Goal: Navigation & Orientation: Find specific page/section

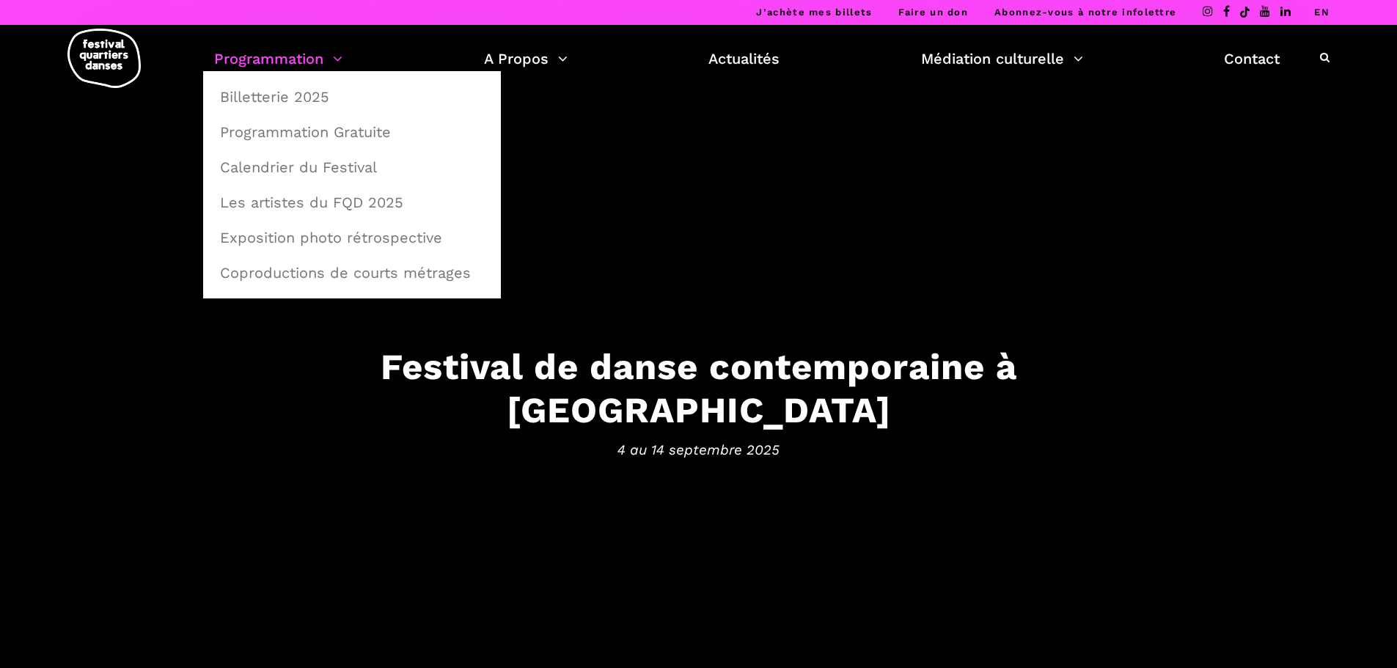
click at [290, 60] on link "Programmation" at bounding box center [278, 58] width 128 height 25
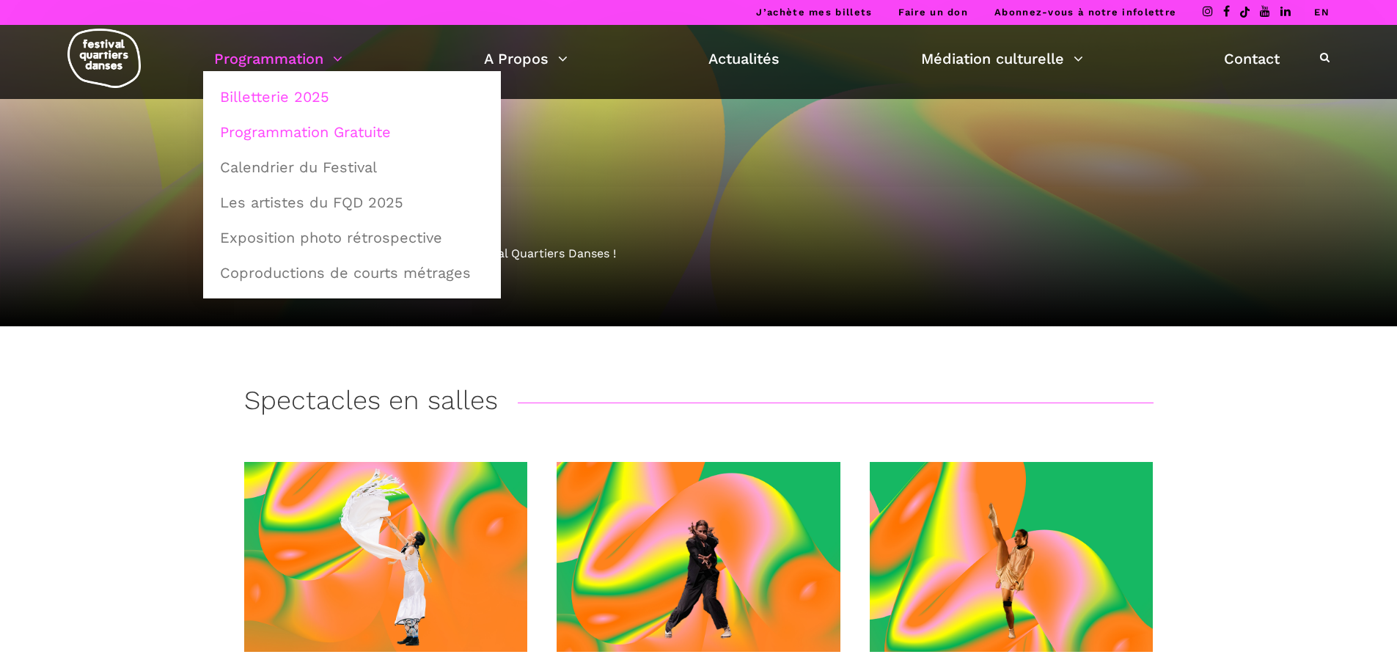
click at [288, 137] on link "Programmation Gratuite" at bounding box center [352, 132] width 282 height 34
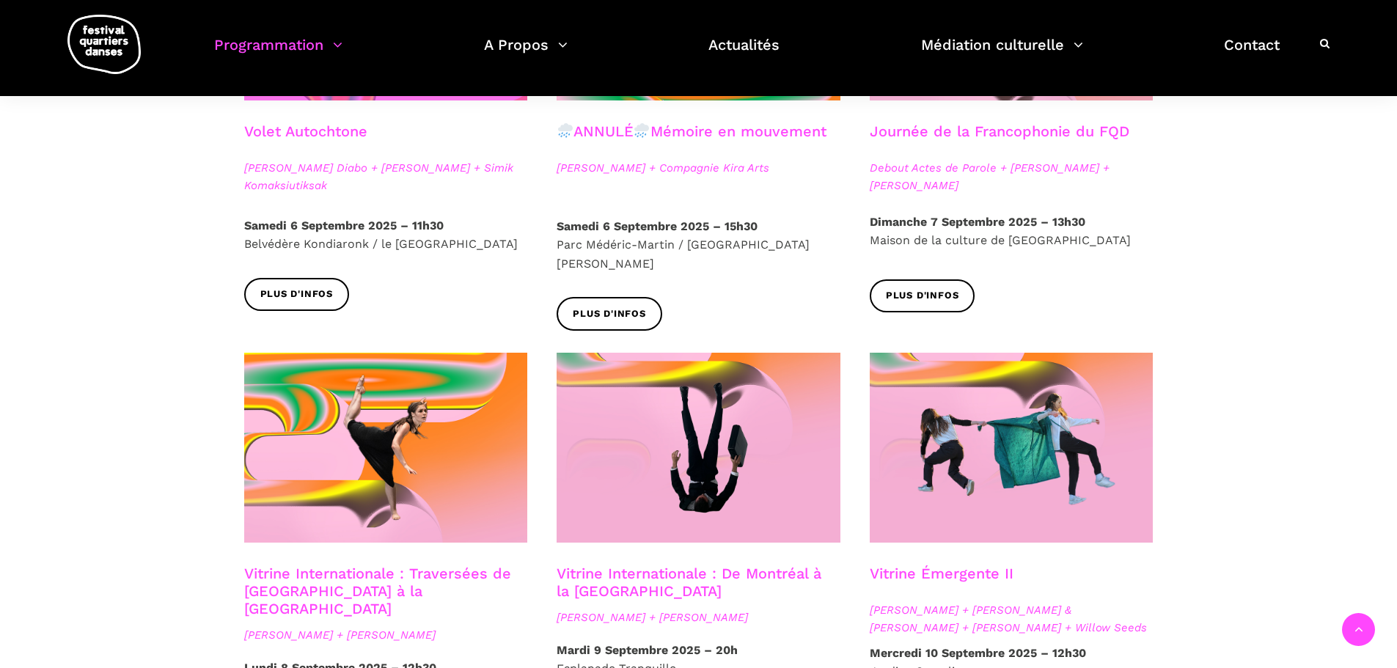
scroll to position [807, 0]
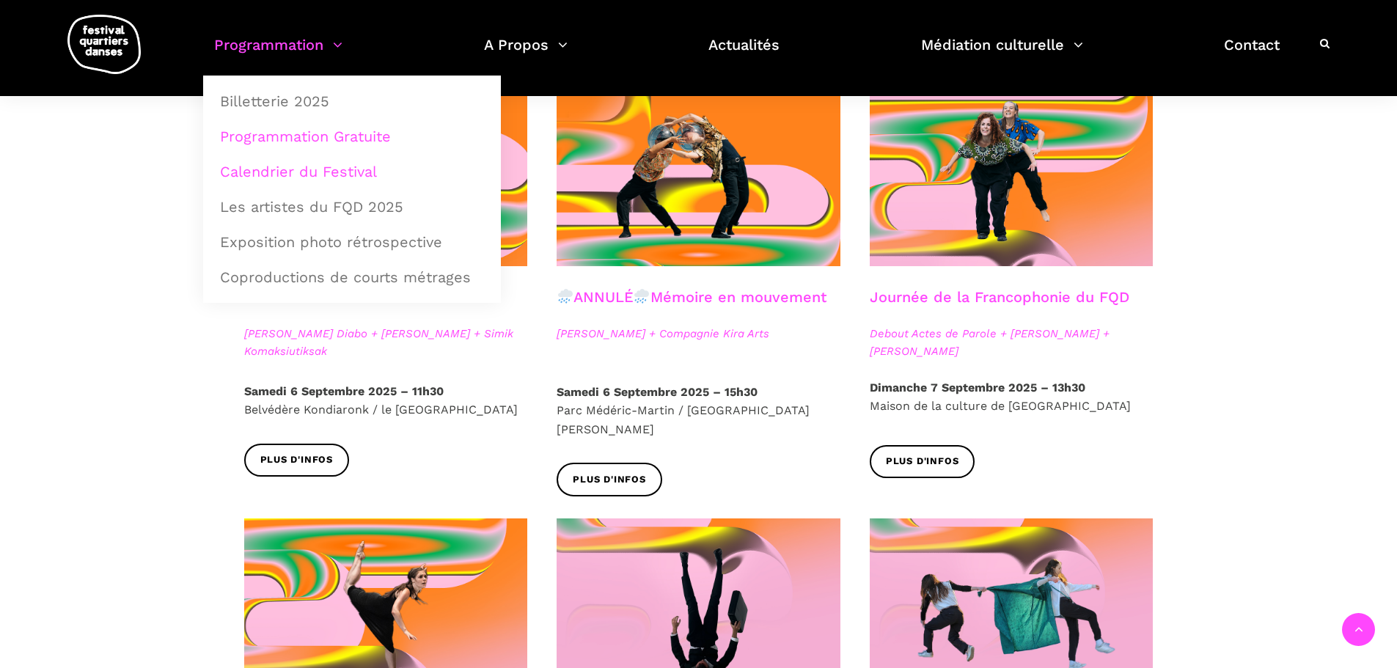
click at [281, 169] on link "Calendrier du Festival" at bounding box center [352, 172] width 282 height 34
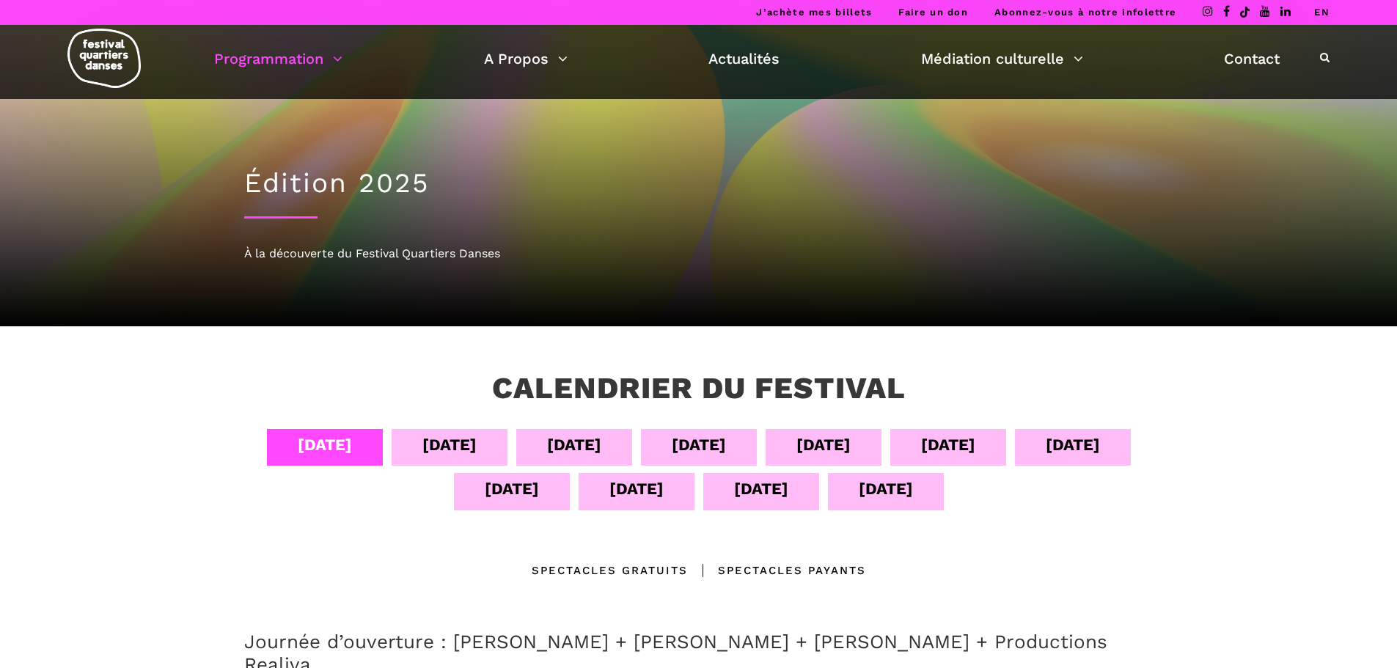
click at [703, 448] on div "[DATE]" at bounding box center [699, 445] width 54 height 26
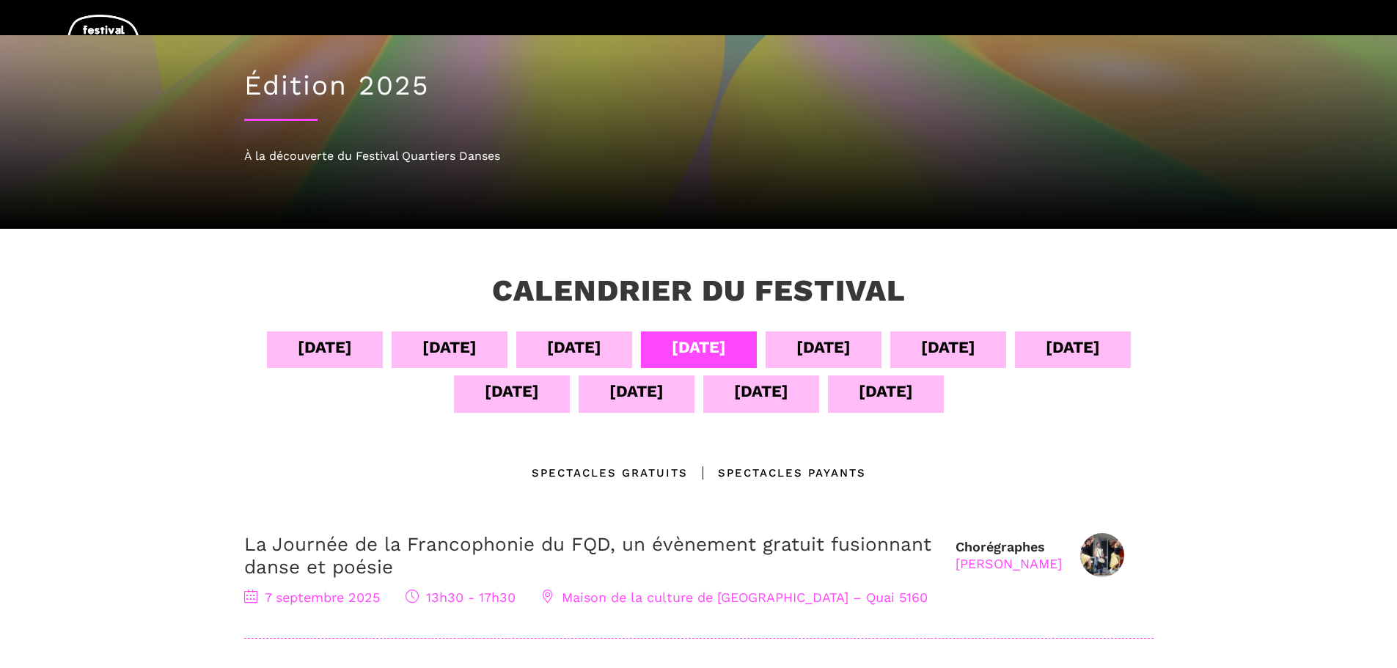
scroll to position [73, 0]
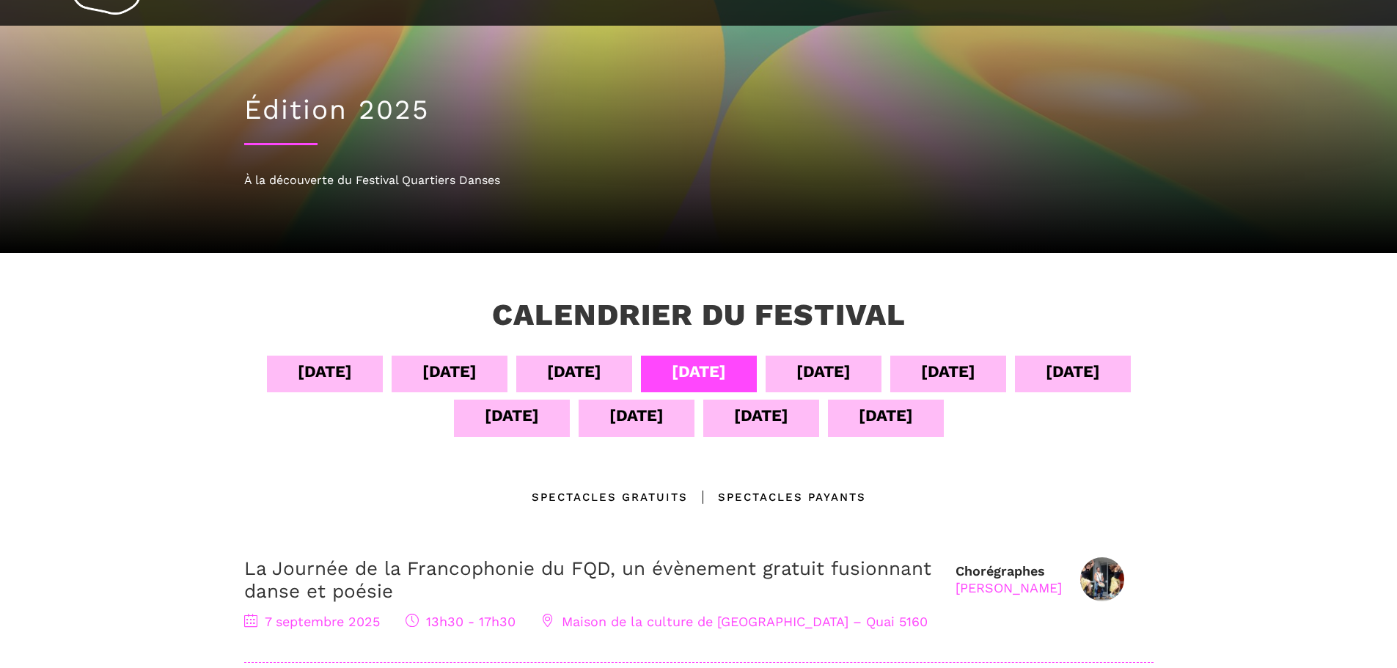
click at [757, 498] on div "Spectacles Payants" at bounding box center [777, 497] width 178 height 18
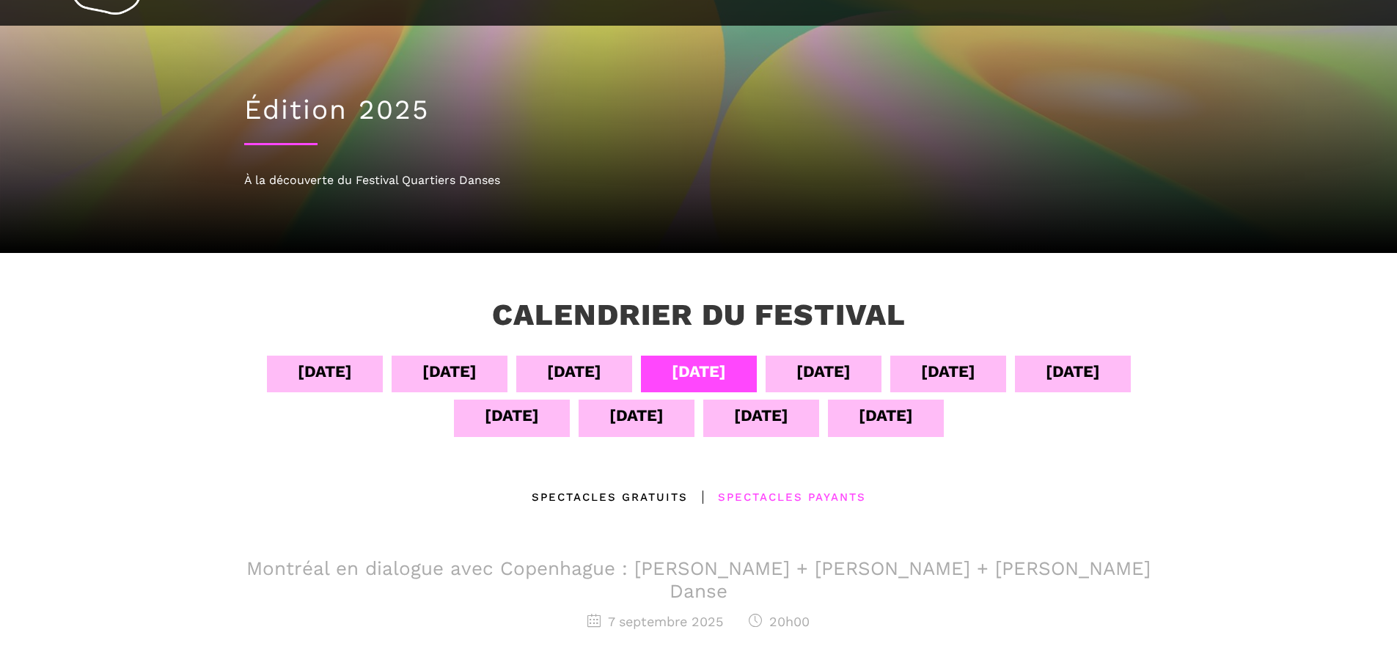
click at [638, 491] on div "Spectacles gratuits" at bounding box center [610, 497] width 156 height 18
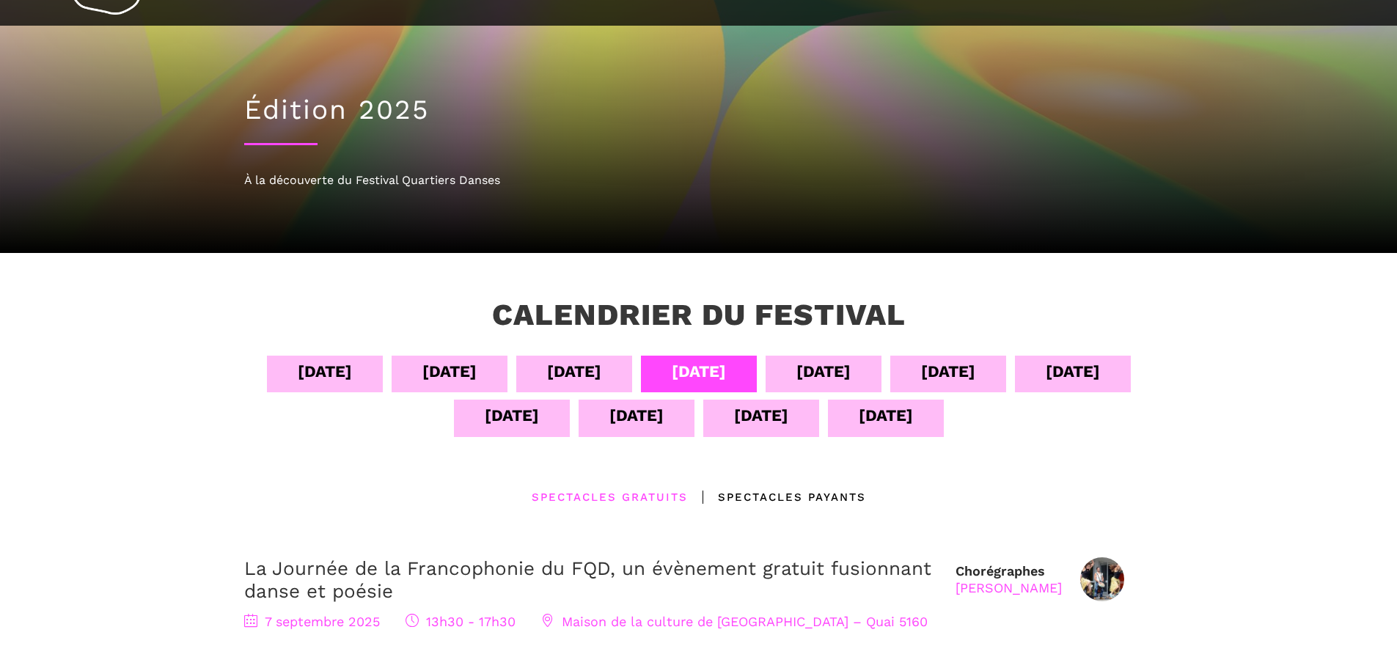
click at [514, 418] on div "11 sept" at bounding box center [512, 416] width 54 height 26
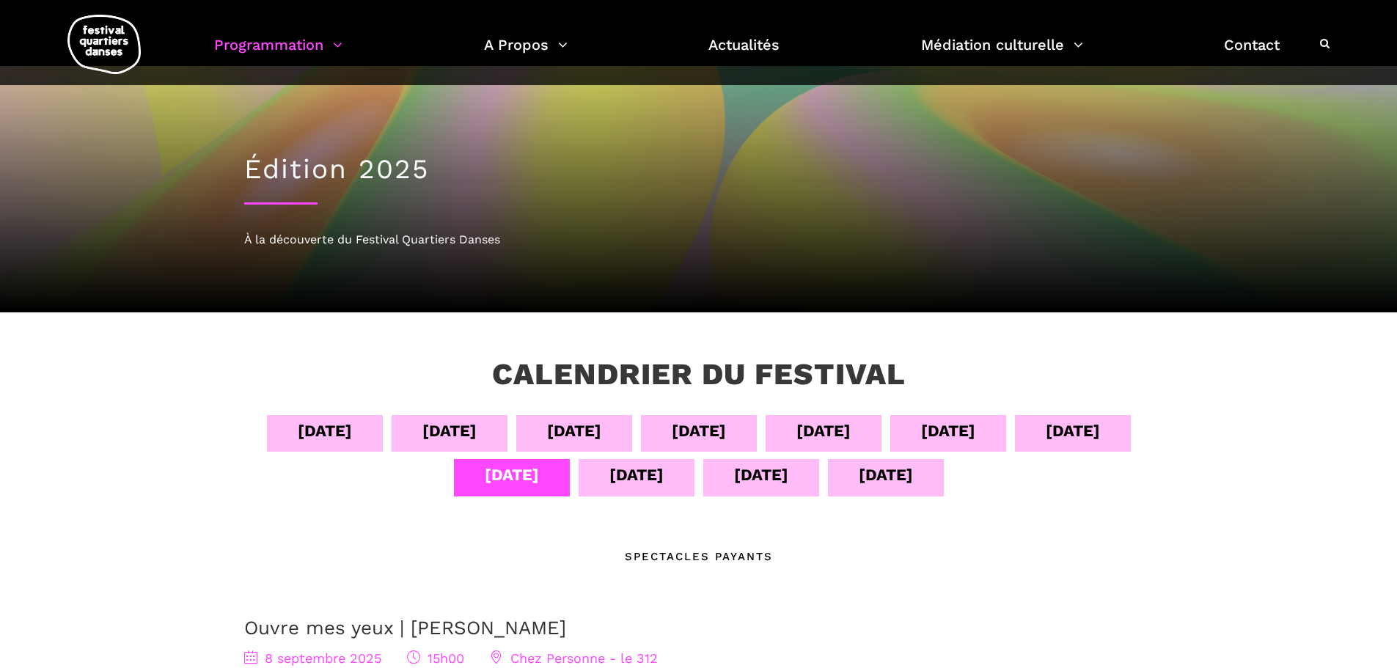
scroll to position [0, 0]
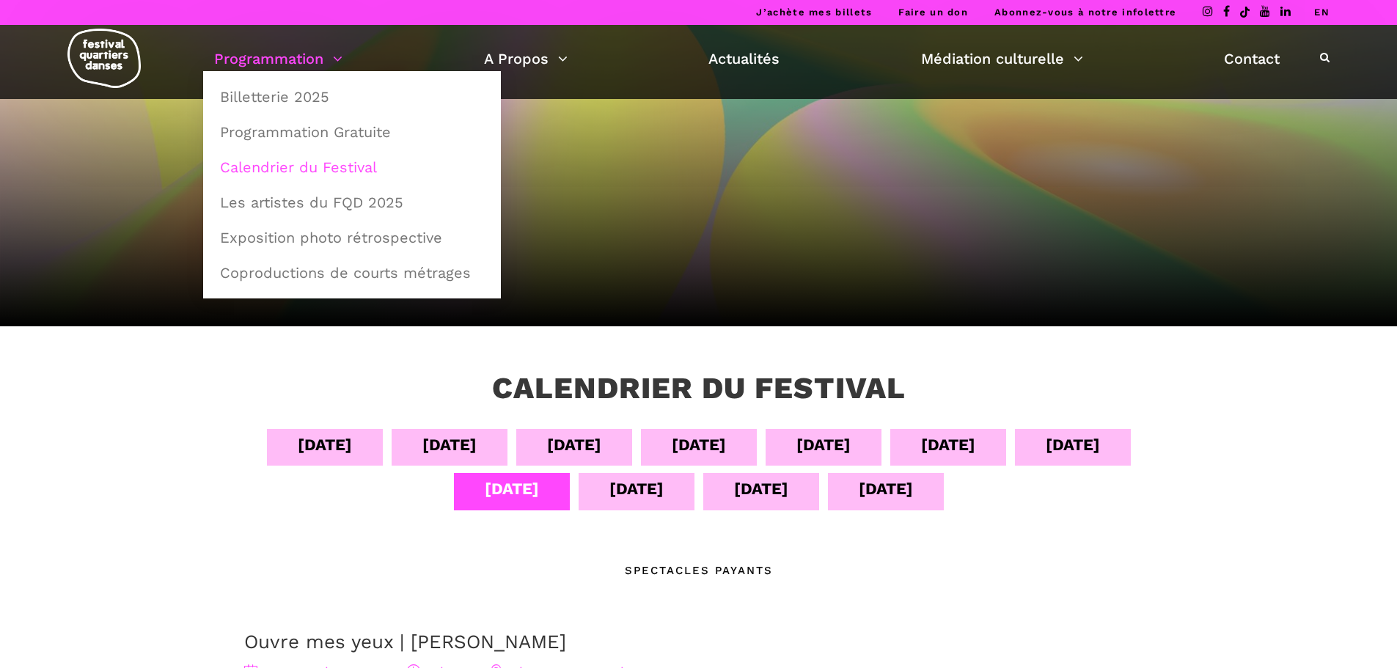
click at [269, 56] on link "Programmation" at bounding box center [278, 58] width 128 height 25
